Goal: Task Accomplishment & Management: Complete application form

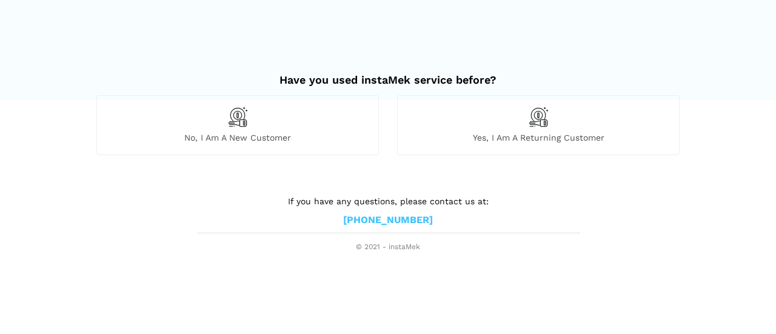
click at [240, 117] on img at bounding box center [237, 117] width 21 height 21
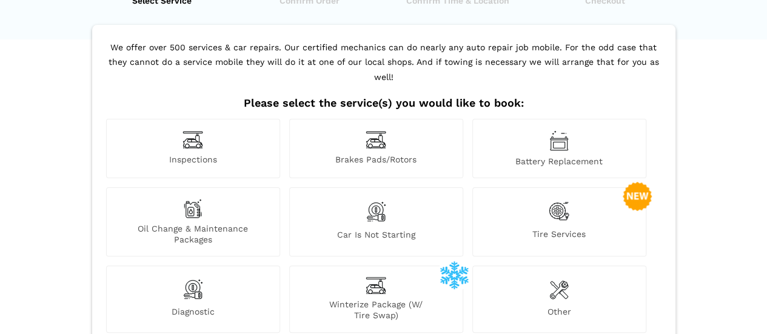
scroll to position [121, 0]
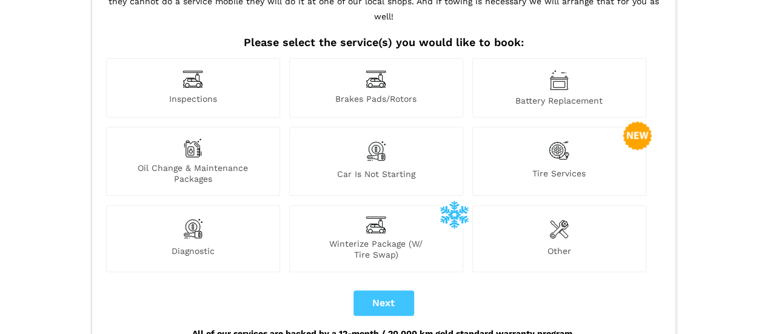
click at [203, 144] on div "Oil Change & Maintenance Packages" at bounding box center [193, 161] width 174 height 69
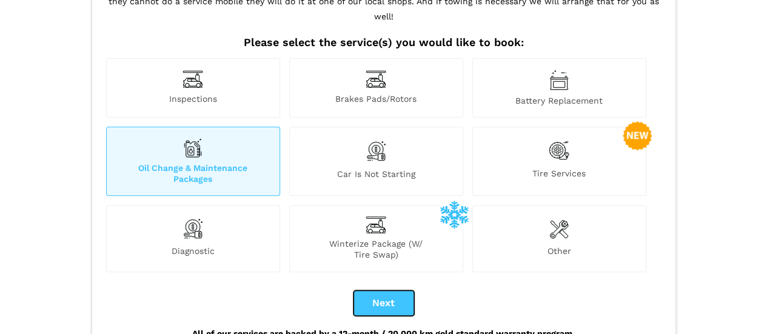
click at [388, 291] on button "Next" at bounding box center [384, 303] width 61 height 25
checkbox input "true"
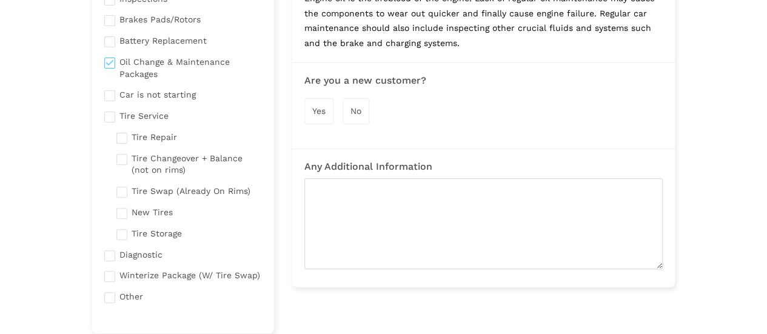
scroll to position [137, 0]
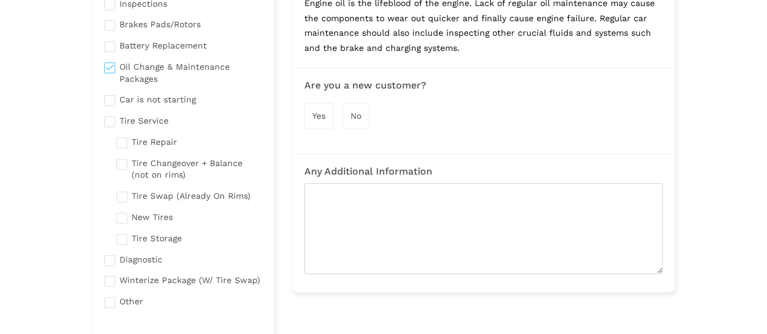
click at [319, 107] on div "Yes" at bounding box center [319, 116] width 29 height 26
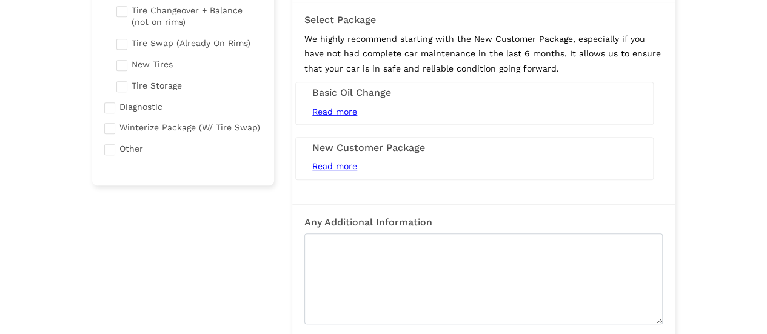
scroll to position [319, 0]
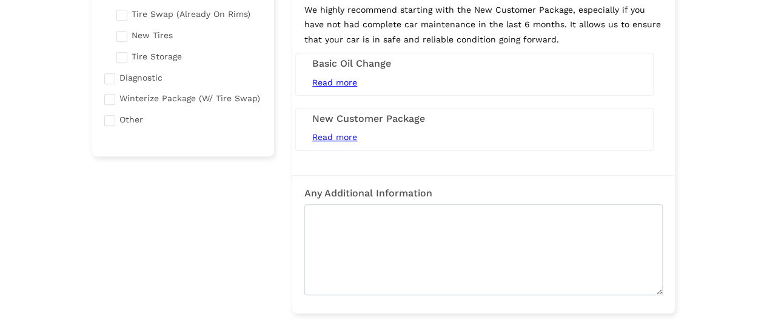
click at [335, 79] on span "Read more" at bounding box center [334, 83] width 45 height 10
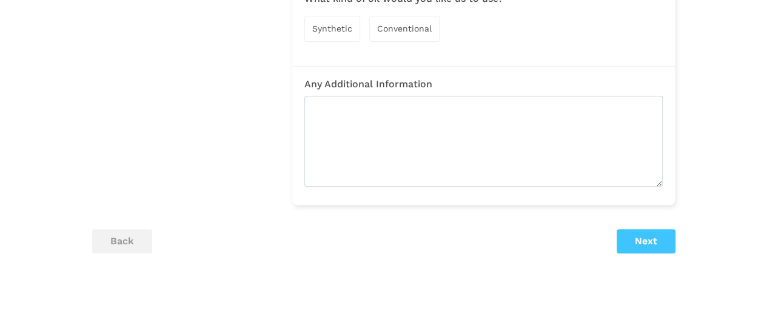
scroll to position [562, 0]
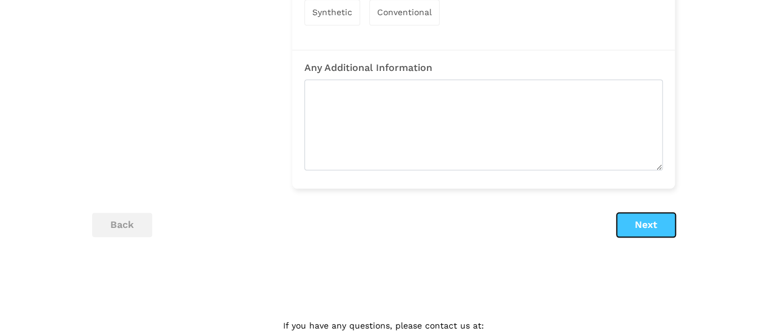
click at [636, 225] on button "Next" at bounding box center [646, 225] width 59 height 24
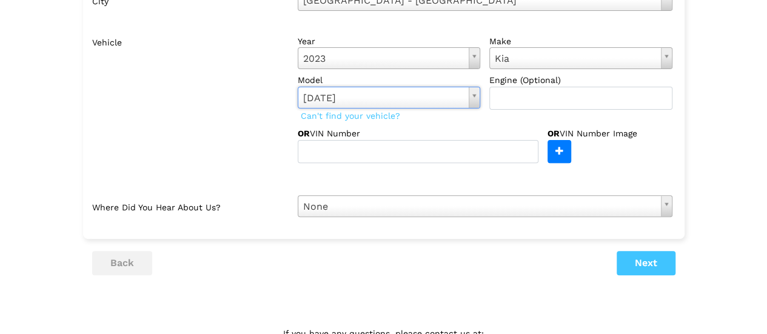
scroll to position [182, 0]
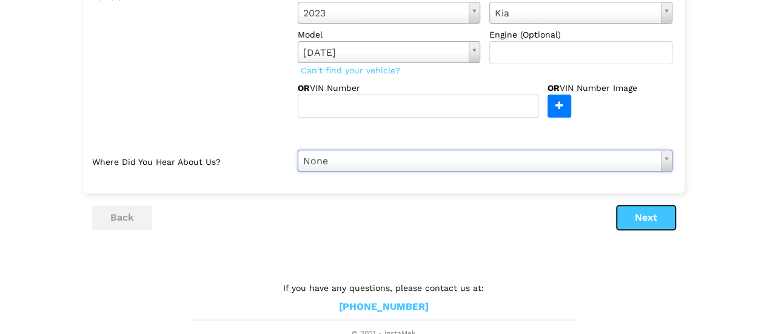
click at [647, 217] on button "Next" at bounding box center [646, 218] width 59 height 24
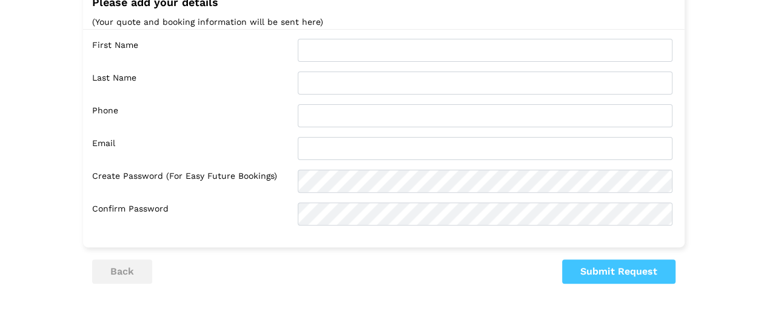
scroll to position [39, 0]
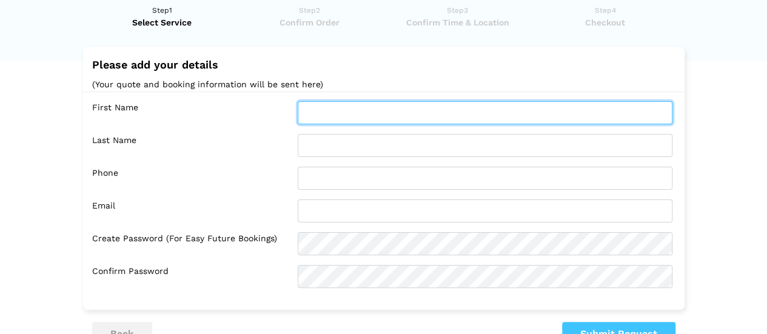
click at [318, 112] on input "text" at bounding box center [485, 112] width 375 height 23
type input "oscar"
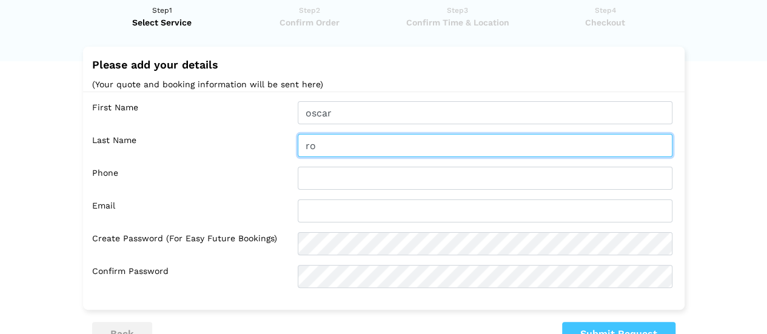
type input "r"
type input "[PERSON_NAME]"
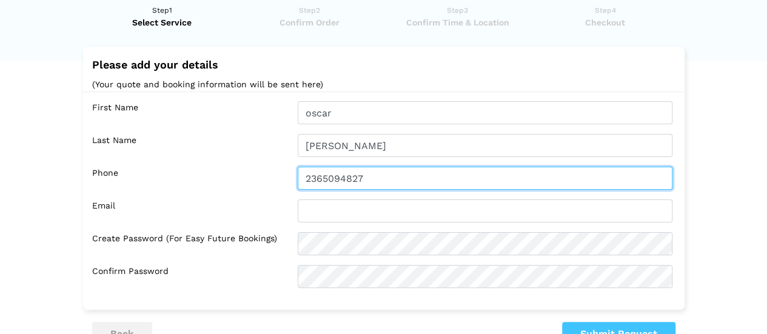
type input "2365094827"
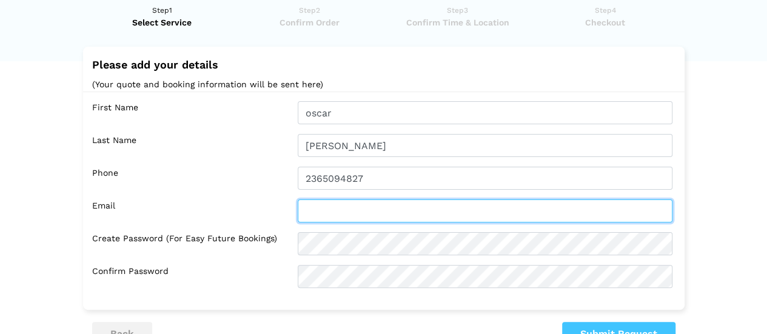
click at [331, 207] on input "text" at bounding box center [485, 211] width 375 height 23
type input "o"
type input "t"
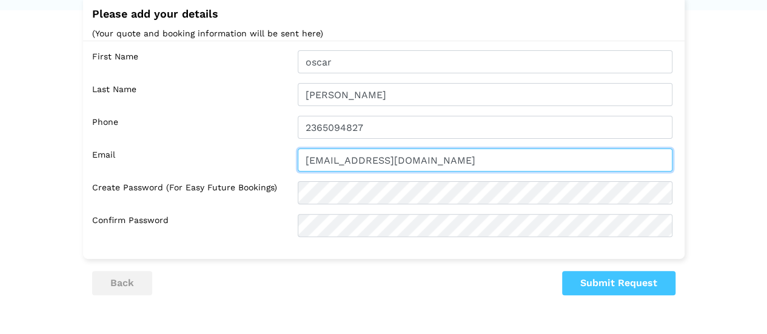
scroll to position [160, 0]
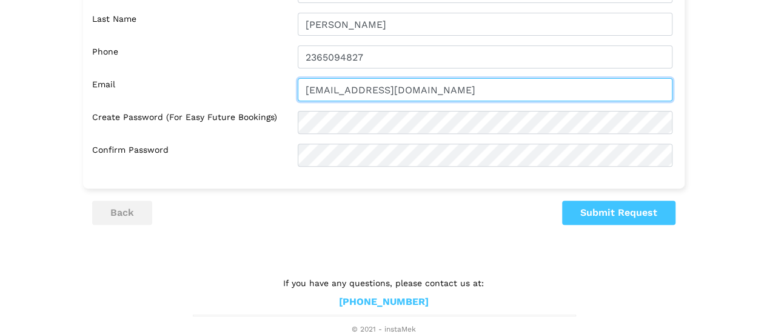
type input "[EMAIL_ADDRESS][DOMAIN_NAME]"
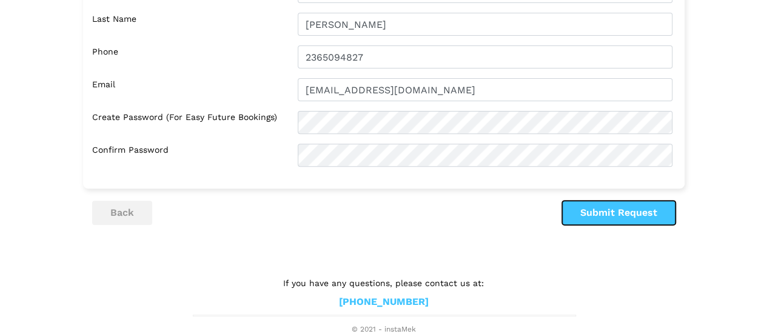
click at [590, 214] on button "Submit Request" at bounding box center [618, 213] width 113 height 24
click at [631, 215] on button "Submit Request" at bounding box center [618, 213] width 113 height 24
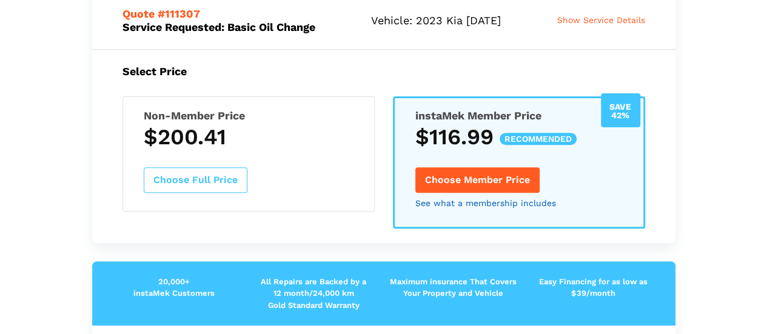
click at [476, 201] on link "See what a membership includes" at bounding box center [486, 203] width 141 height 8
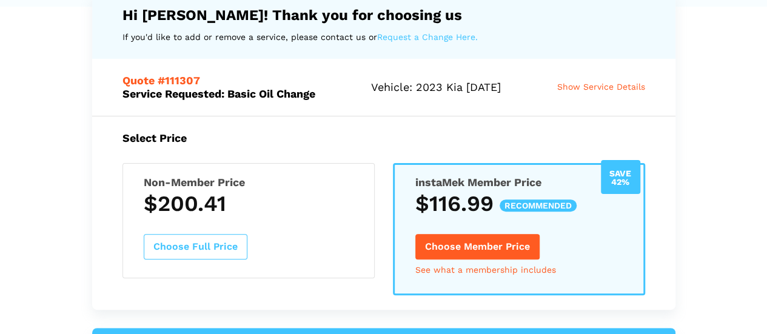
scroll to position [121, 0]
